Goal: Navigation & Orientation: Go to known website

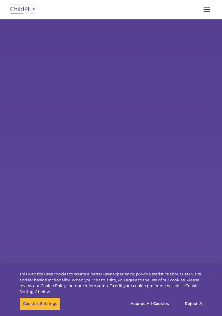
select select "MEDIUM"
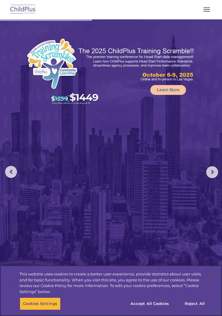
click at [46, 304] on button "Cookies Settings" at bounding box center [40, 304] width 41 height 13
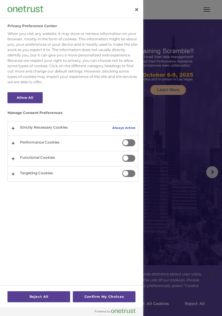
click at [174, 238] on div at bounding box center [111, 158] width 222 height 316
click at [180, 224] on div at bounding box center [111, 158] width 222 height 316
click at [142, 13] on button "Close" at bounding box center [136, 9] width 13 height 13
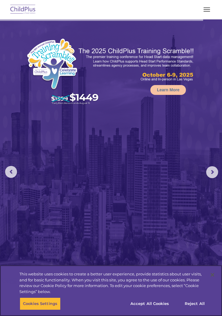
click at [156, 301] on button "Accept All Cookies" at bounding box center [149, 304] width 45 height 13
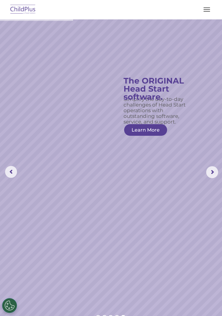
click at [27, 9] on img at bounding box center [23, 10] width 28 height 14
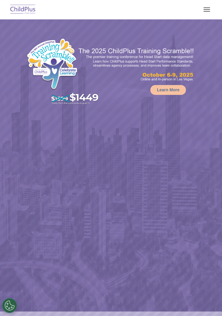
select select "MEDIUM"
